Goal: Task Accomplishment & Management: Complete application form

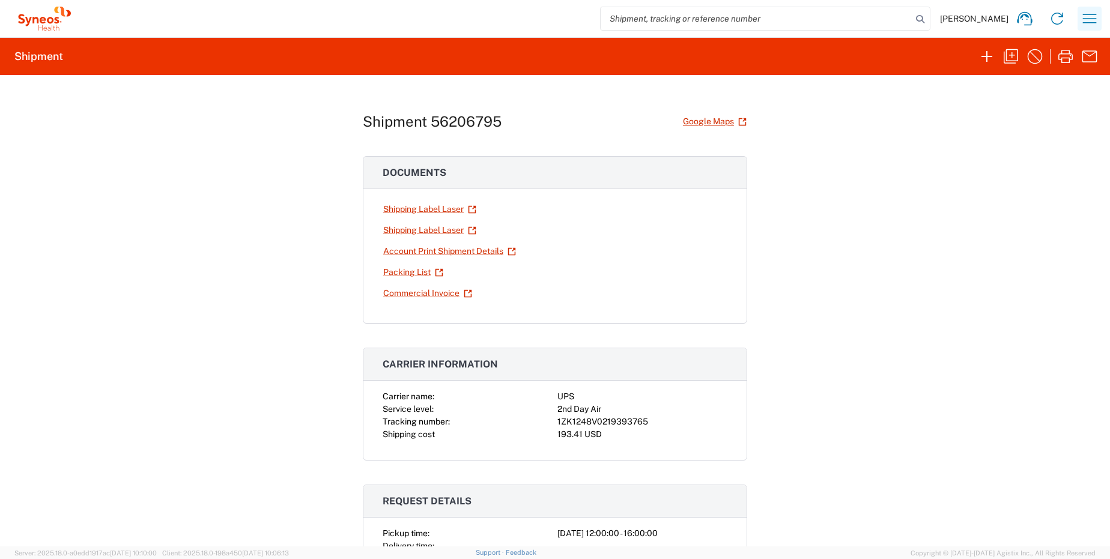
click at [1090, 16] on icon "button" at bounding box center [1089, 18] width 19 height 19
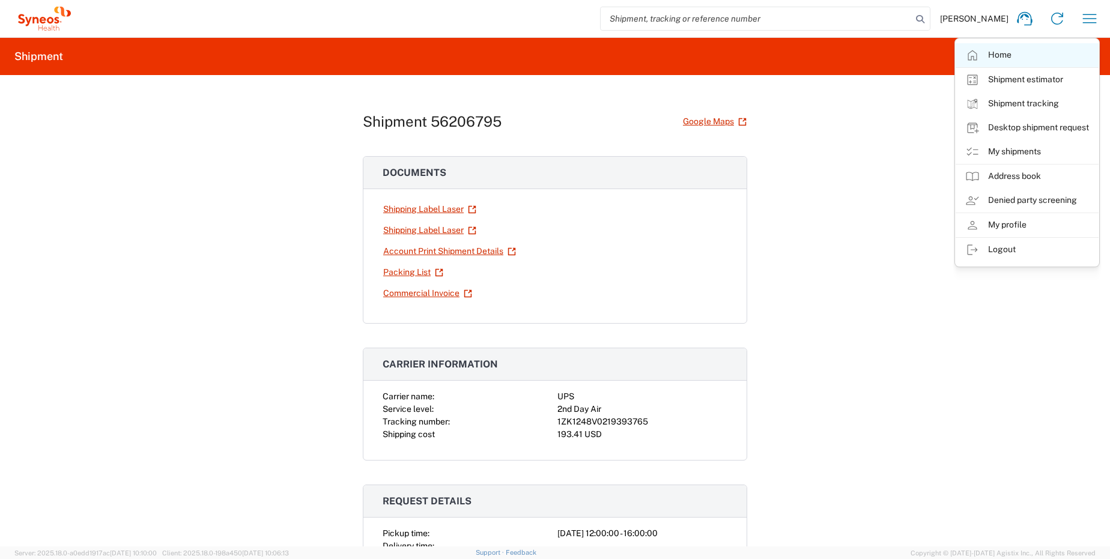
click at [1009, 53] on link "Home" at bounding box center [1026, 55] width 143 height 24
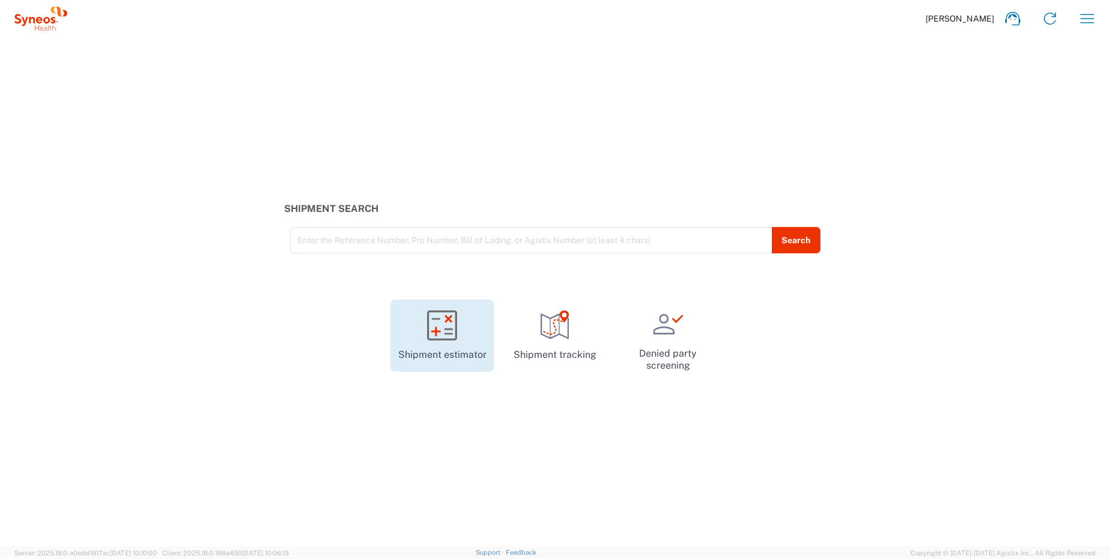
click at [432, 334] on icon at bounding box center [442, 325] width 30 height 30
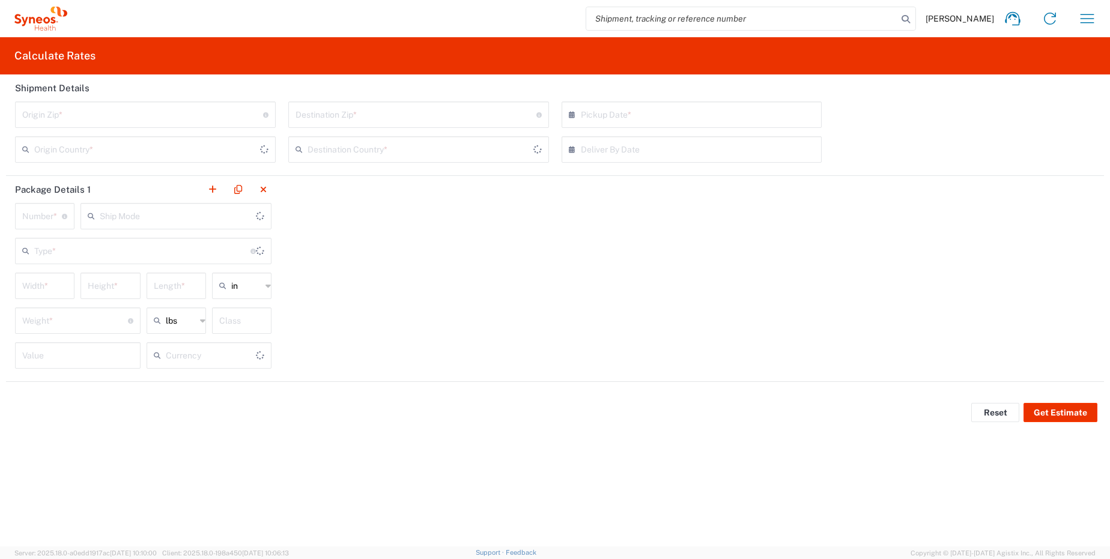
type input "[GEOGRAPHIC_DATA]"
type input "US Dollar"
type input "[GEOGRAPHIC_DATA]"
click at [1080, 13] on icon "button" at bounding box center [1086, 18] width 19 height 19
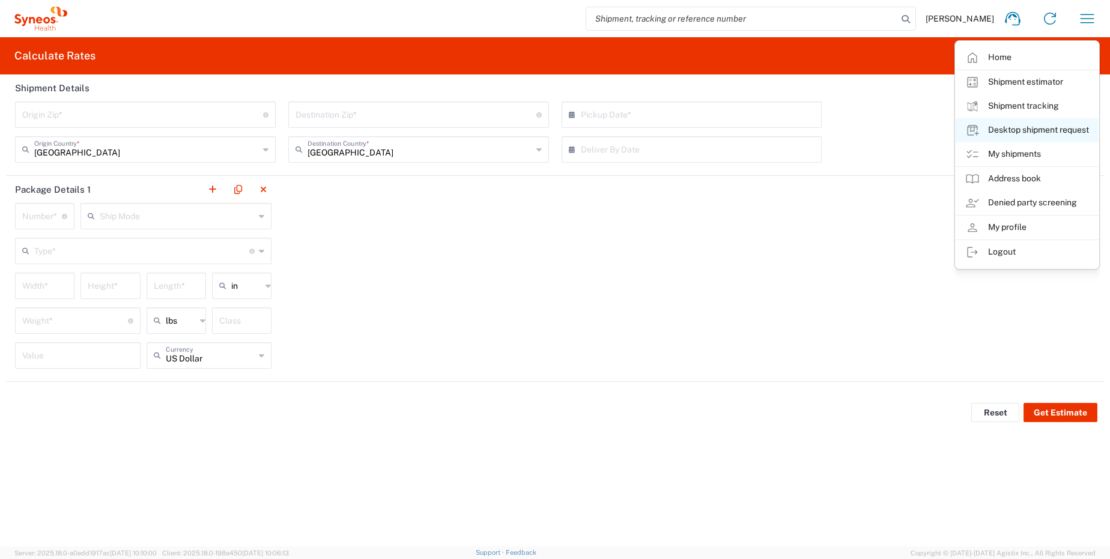
click at [1048, 131] on link "Desktop shipment request" at bounding box center [1026, 130] width 143 height 24
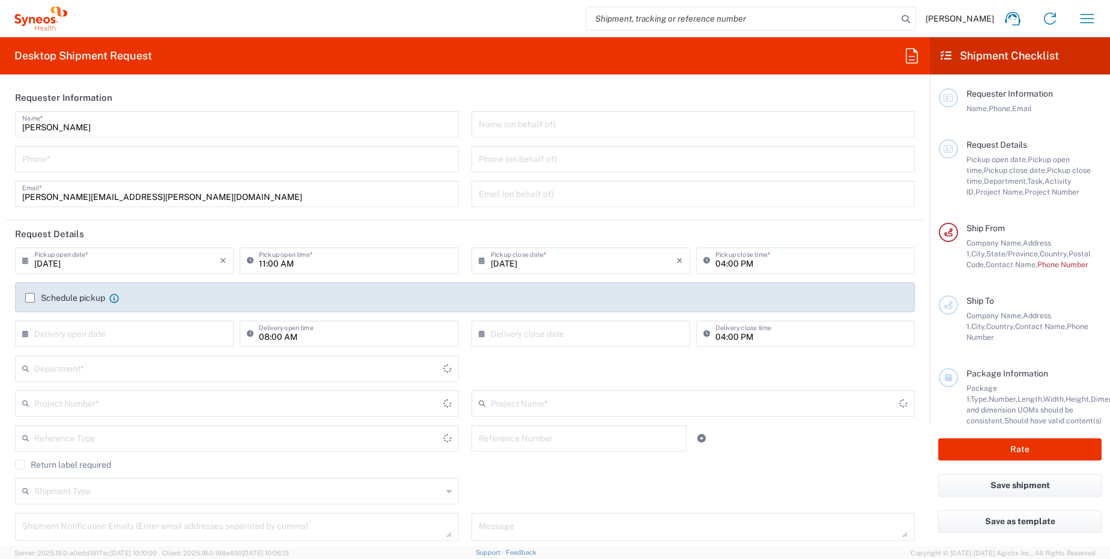
type input "[US_STATE]"
type input "6164"
type input "Syneos Health, LLC-[GEOGRAPHIC_DATA] [GEOGRAPHIC_DATA] [GEOGRAPHIC_DATA]"
